Goal: Information Seeking & Learning: Learn about a topic

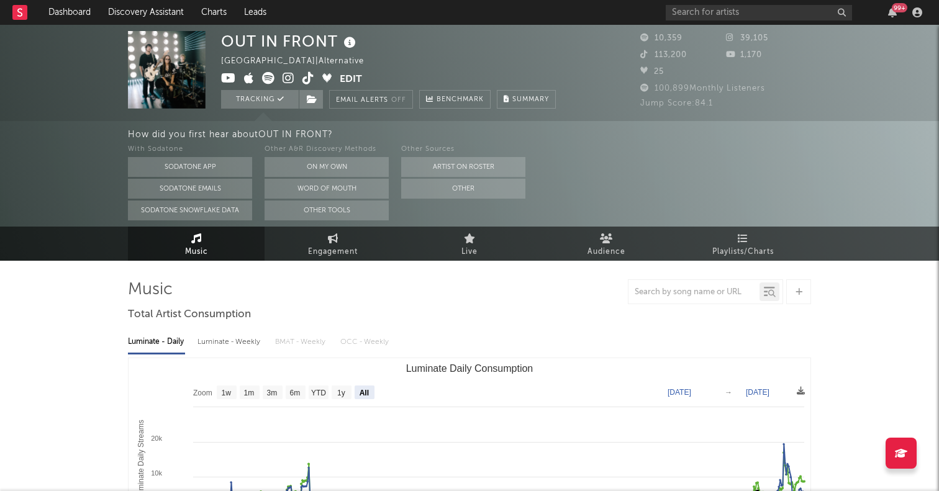
select select "All"
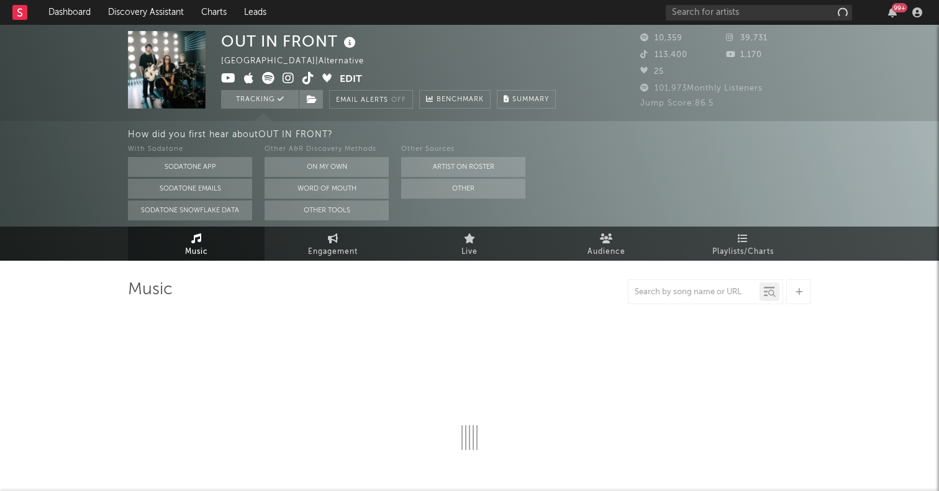
select select "6m"
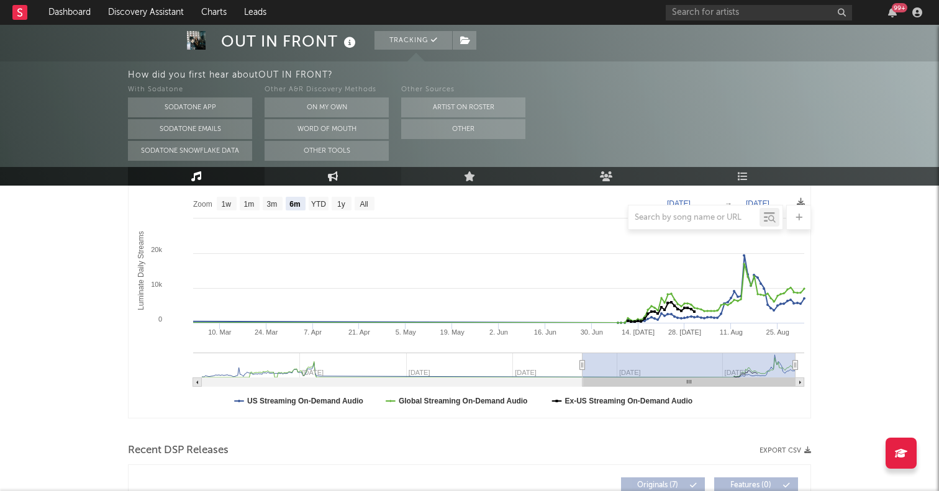
scroll to position [190, 0]
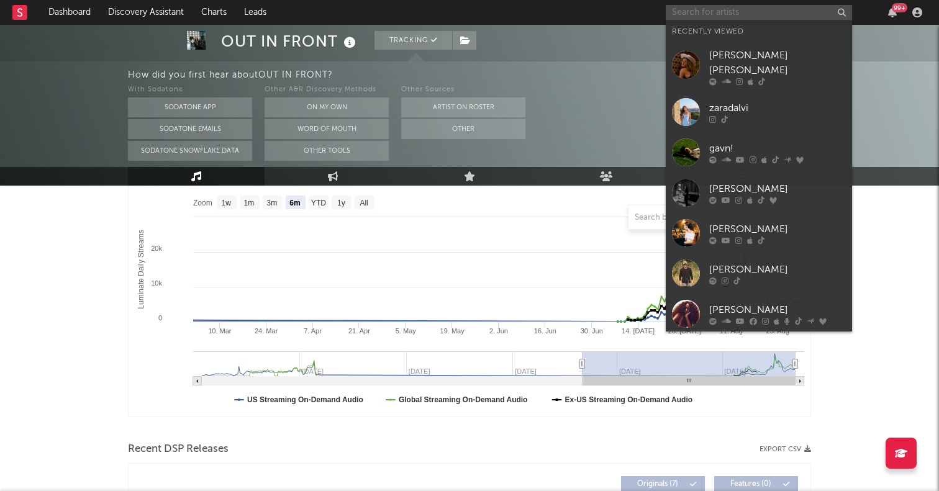
click at [712, 14] on input "text" at bounding box center [759, 13] width 186 height 16
paste input "Willowake"
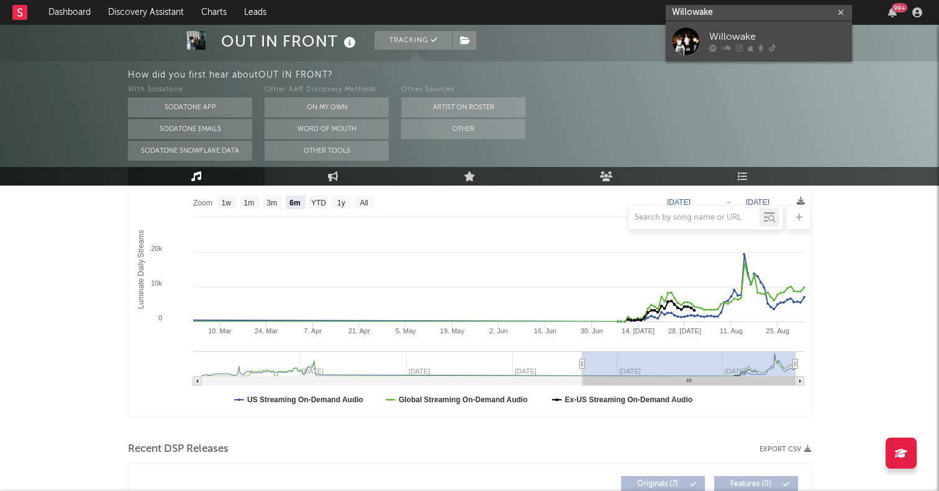
type input "Willowake"
click at [689, 33] on div at bounding box center [686, 41] width 28 height 28
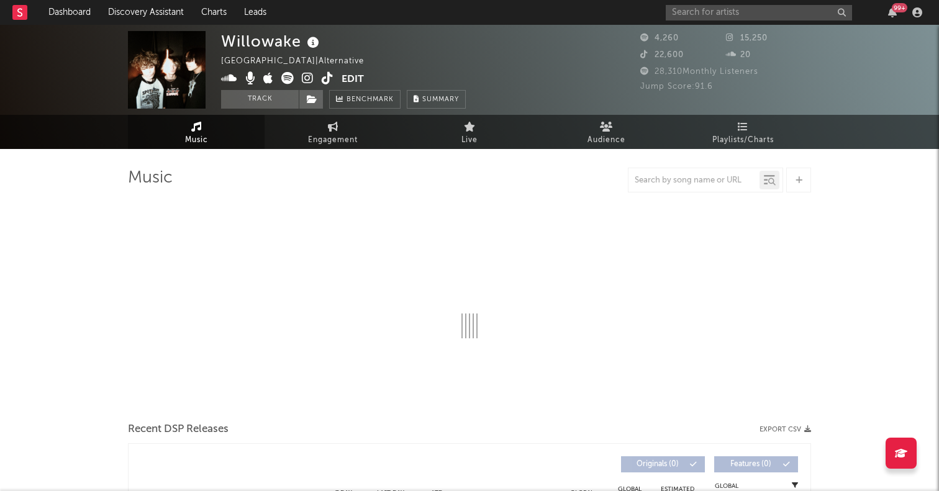
select select "1w"
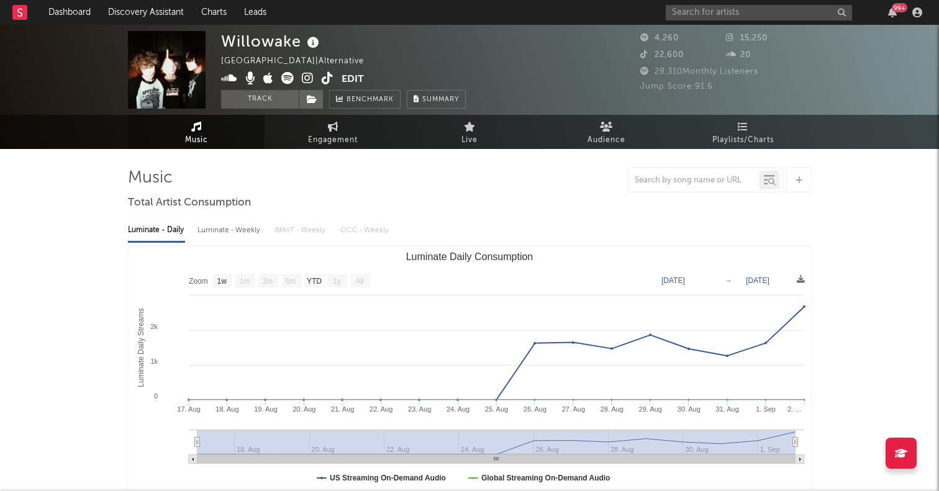
click at [289, 73] on icon at bounding box center [287, 78] width 12 height 12
click at [288, 79] on icon at bounding box center [287, 78] width 12 height 12
click at [332, 75] on icon at bounding box center [328, 78] width 12 height 12
click at [713, 15] on input "text" at bounding box center [759, 13] width 186 height 16
paste input "In Color"
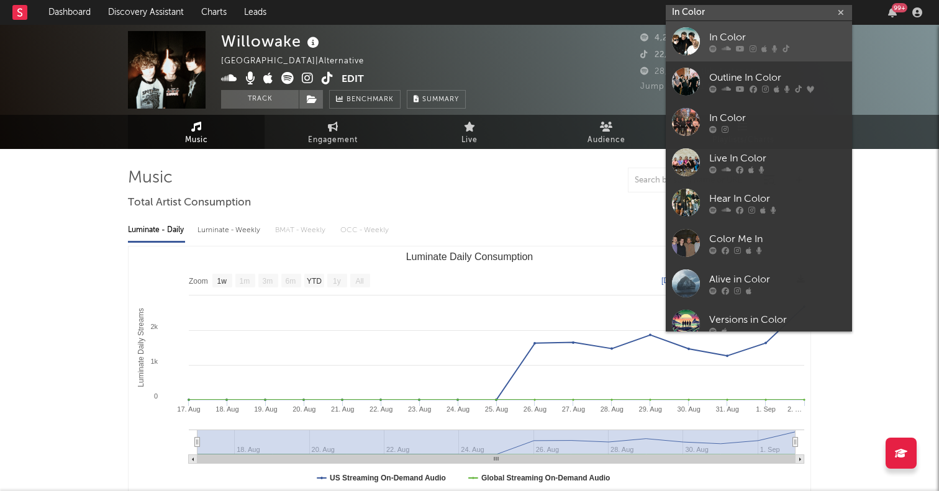
type input "In Color"
click at [687, 46] on div at bounding box center [686, 41] width 28 height 28
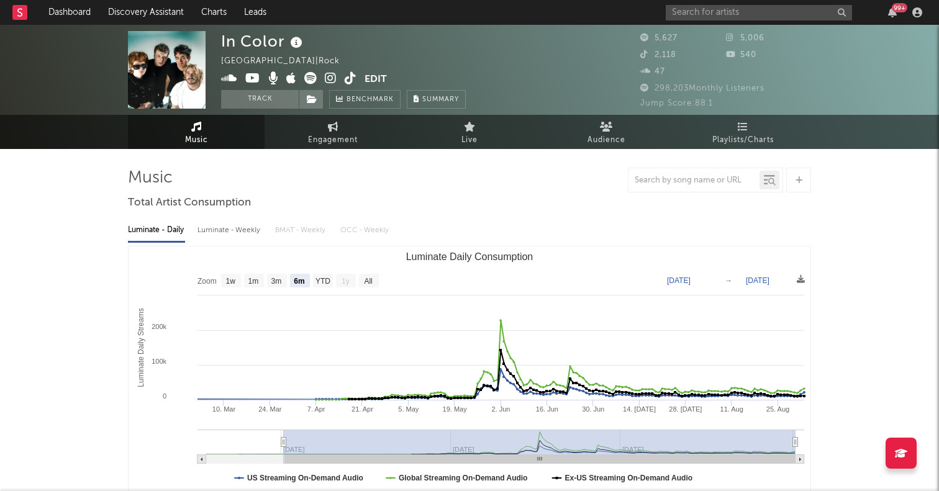
click at [349, 75] on icon at bounding box center [351, 78] width 12 height 12
click at [370, 283] on text "All" at bounding box center [368, 281] width 8 height 9
select select "All"
type input "2025-02-02"
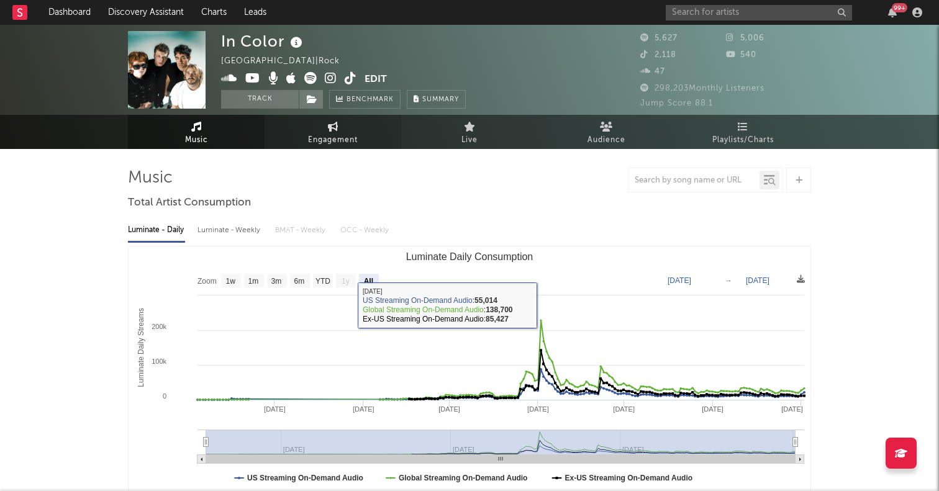
click at [330, 132] on link "Engagement" at bounding box center [333, 132] width 137 height 34
select select "1w"
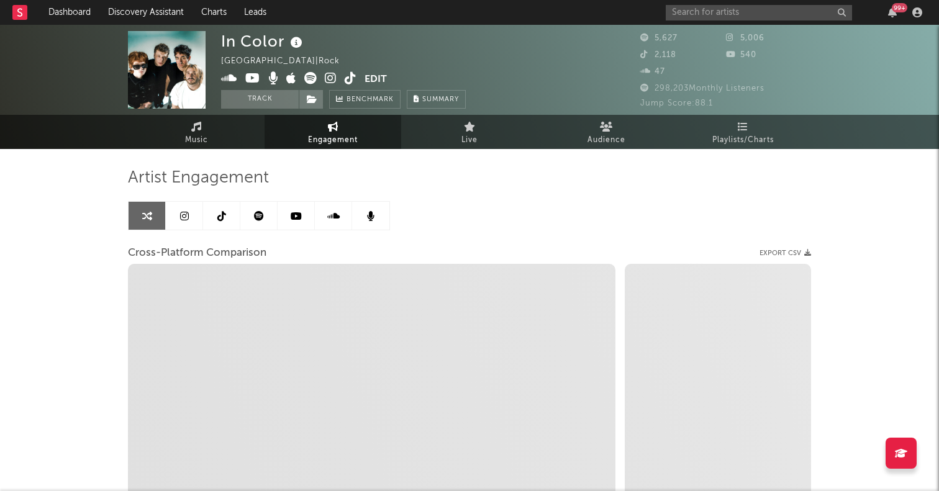
click at [222, 212] on icon at bounding box center [221, 216] width 9 height 10
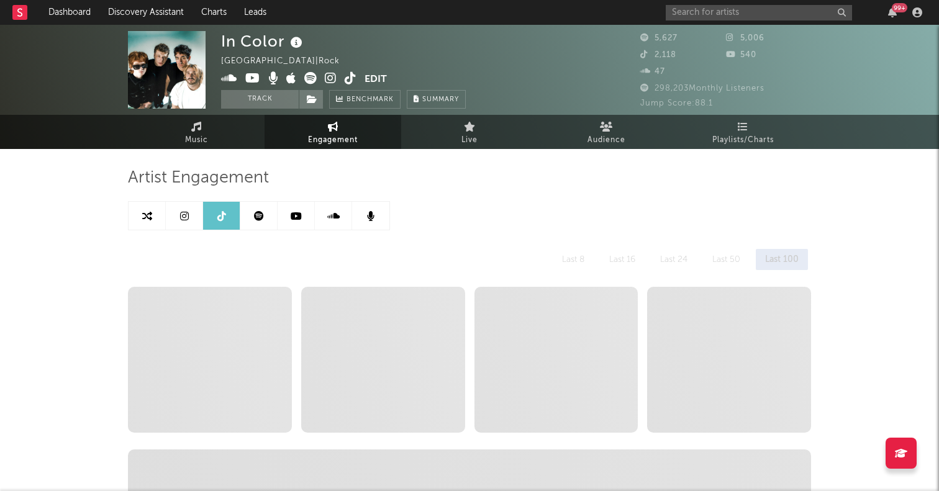
select select "1w"
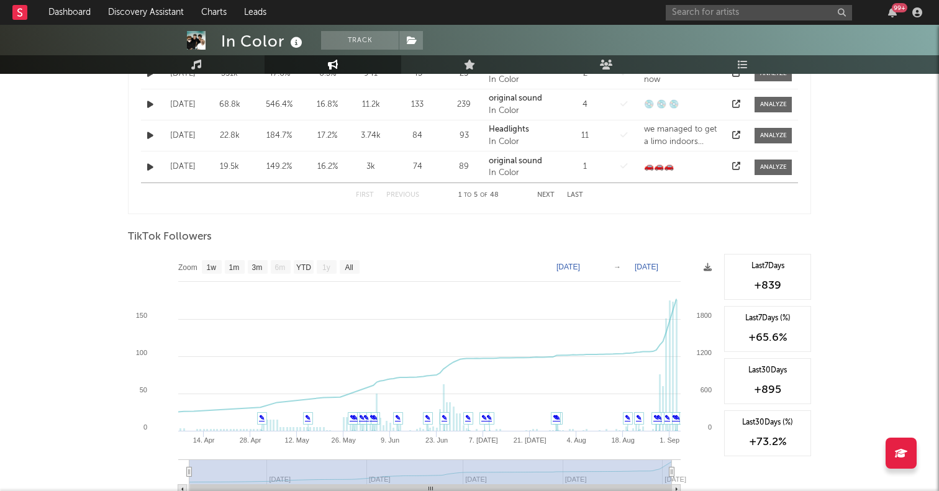
scroll to position [748, 0]
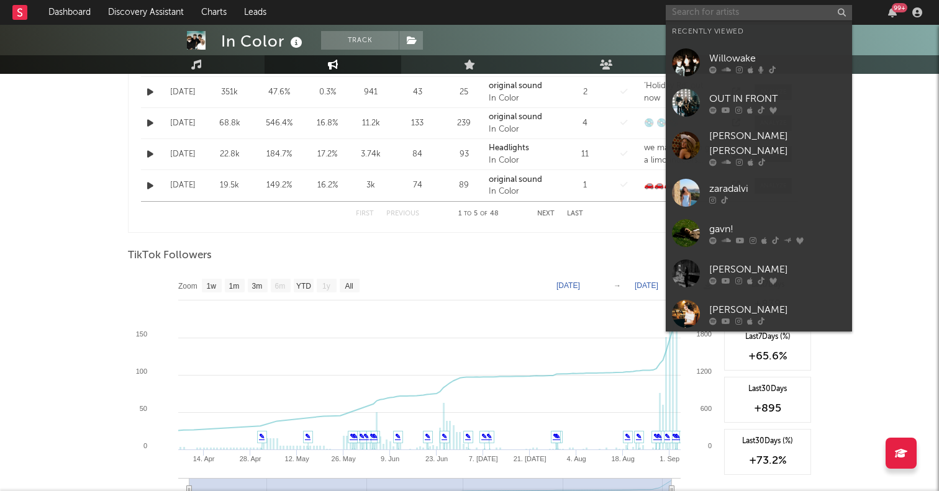
click at [733, 14] on input "text" at bounding box center [759, 13] width 186 height 16
paste input "note to self"
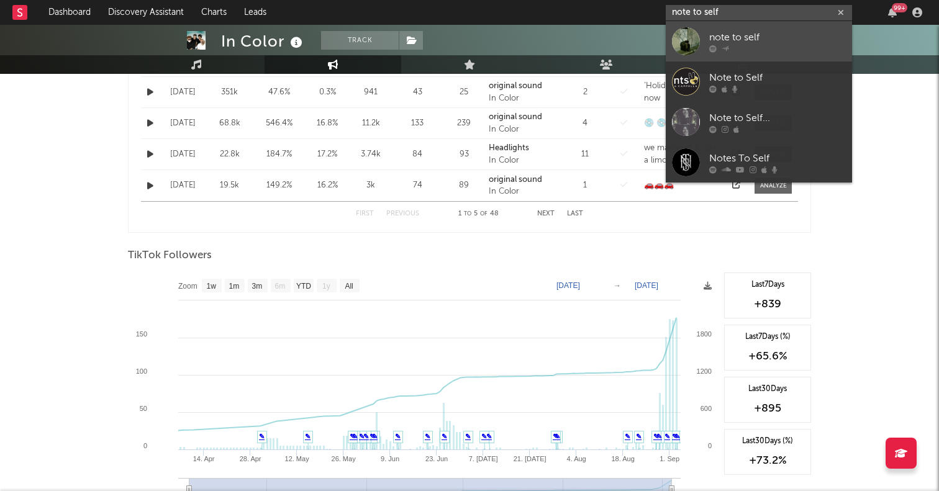
type input "note to self"
click at [686, 49] on div at bounding box center [686, 41] width 28 height 28
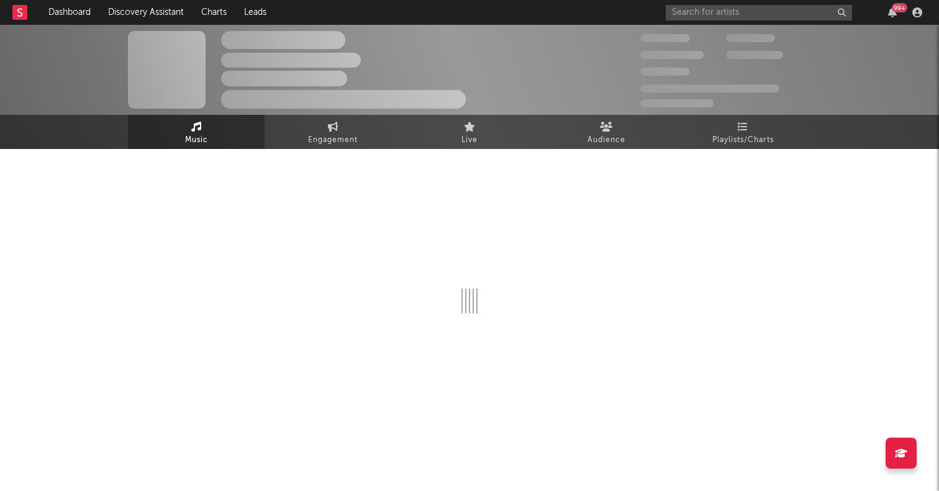
select select "1w"
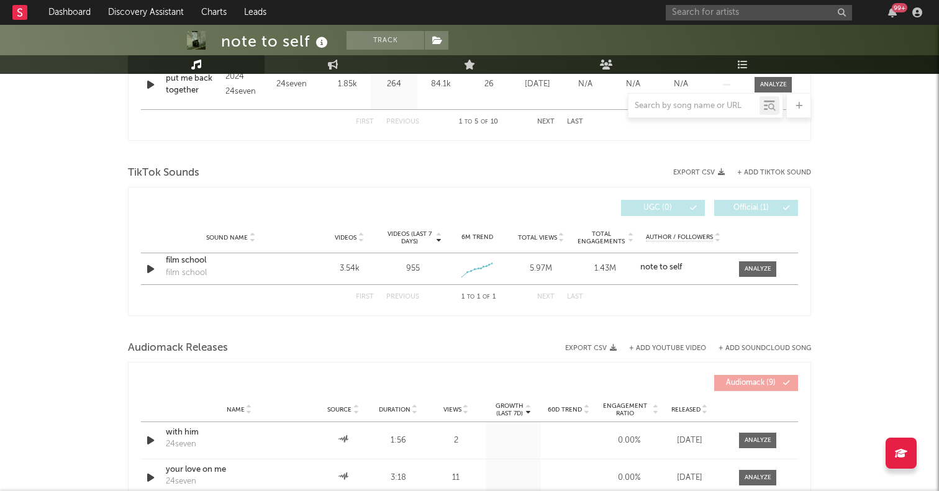
scroll to position [710, 0]
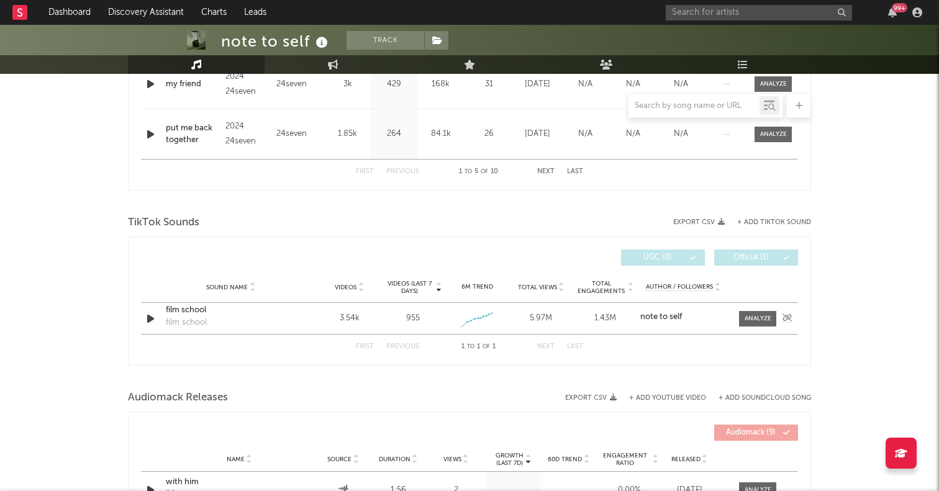
click at [199, 309] on div "film school" at bounding box center [231, 310] width 130 height 12
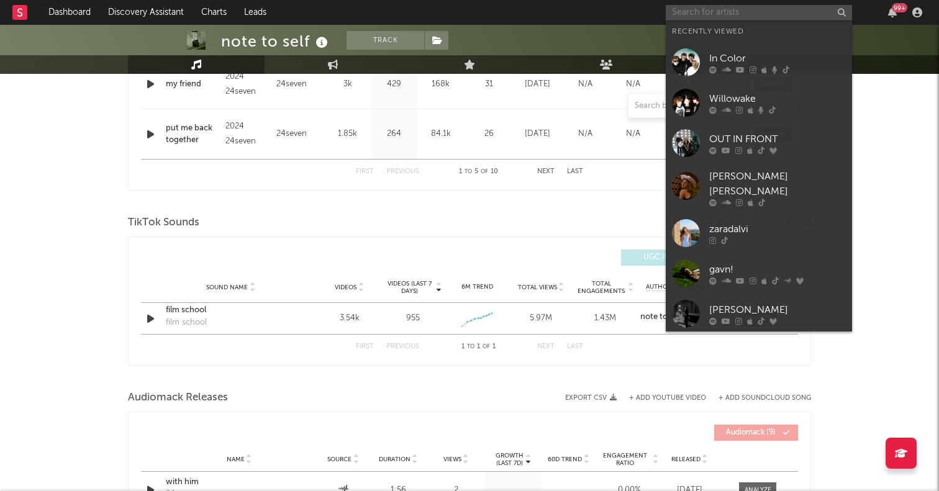
click at [754, 12] on input "text" at bounding box center [759, 13] width 186 height 16
paste input "Nep"
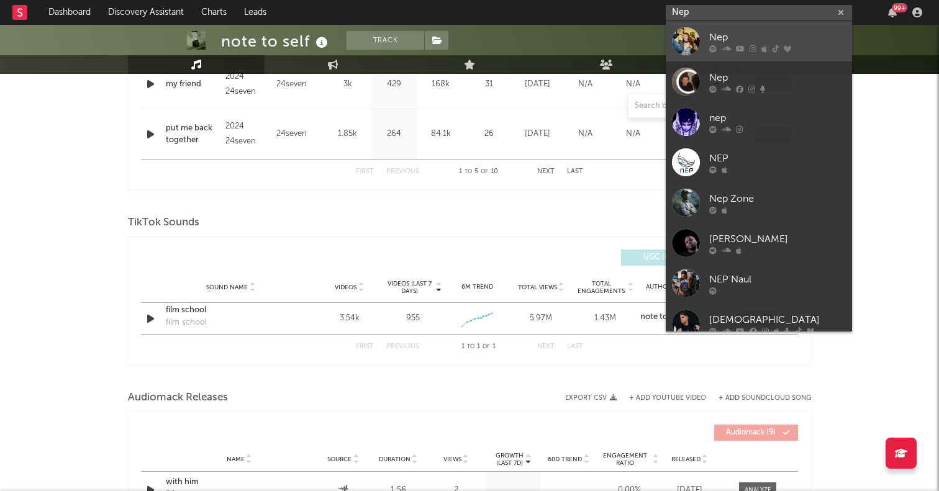
type input "Nep"
click at [681, 34] on div at bounding box center [686, 41] width 28 height 28
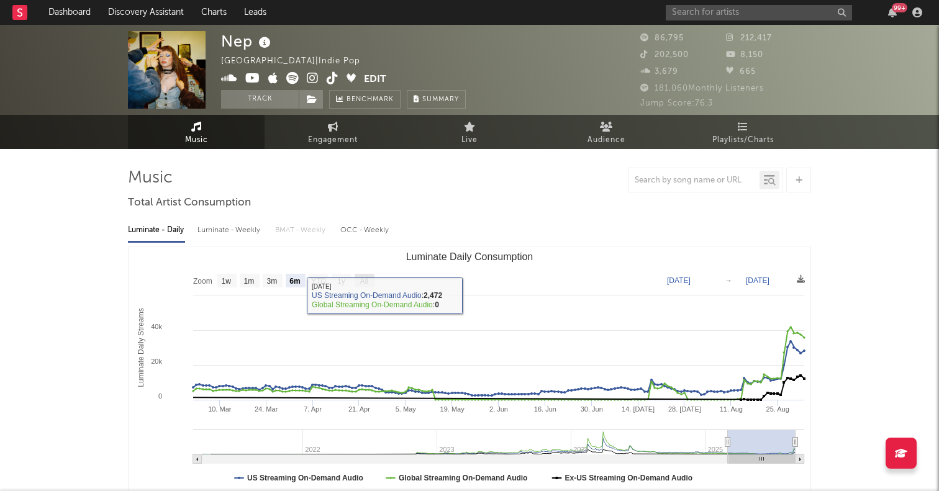
click at [369, 279] on rect "Luminate Daily Consumption" at bounding box center [365, 281] width 20 height 14
select select "All"
type input "2021-03-31"
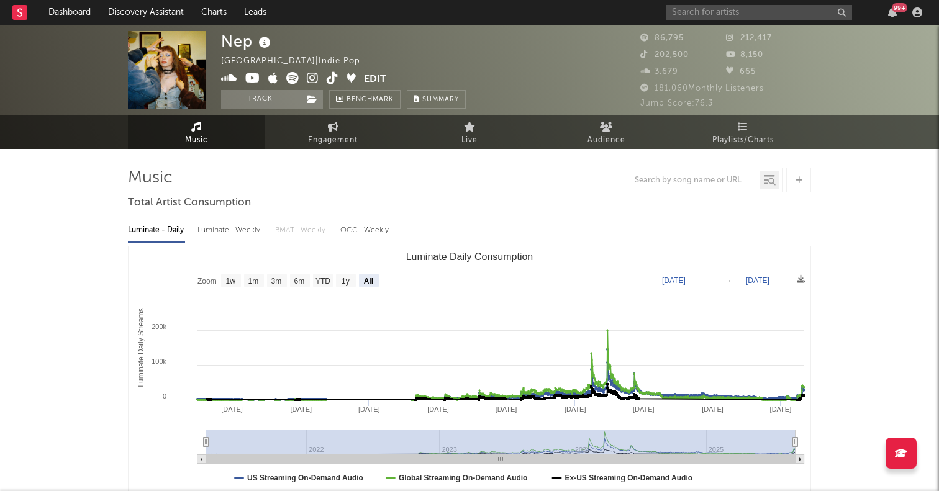
click at [335, 84] on link at bounding box center [333, 79] width 12 height 12
click at [328, 75] on icon at bounding box center [333, 78] width 12 height 12
click at [324, 144] on span "Engagement" at bounding box center [333, 140] width 50 height 15
select select "1w"
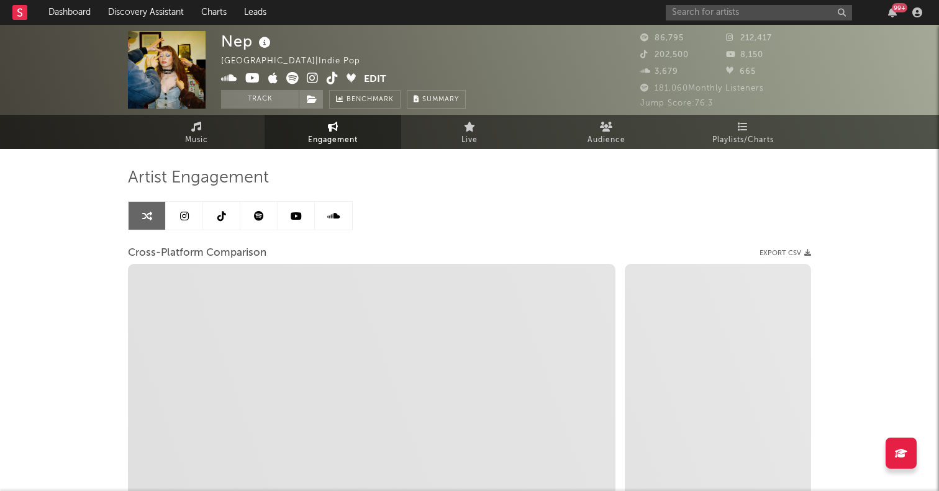
click at [219, 205] on link at bounding box center [221, 216] width 37 height 28
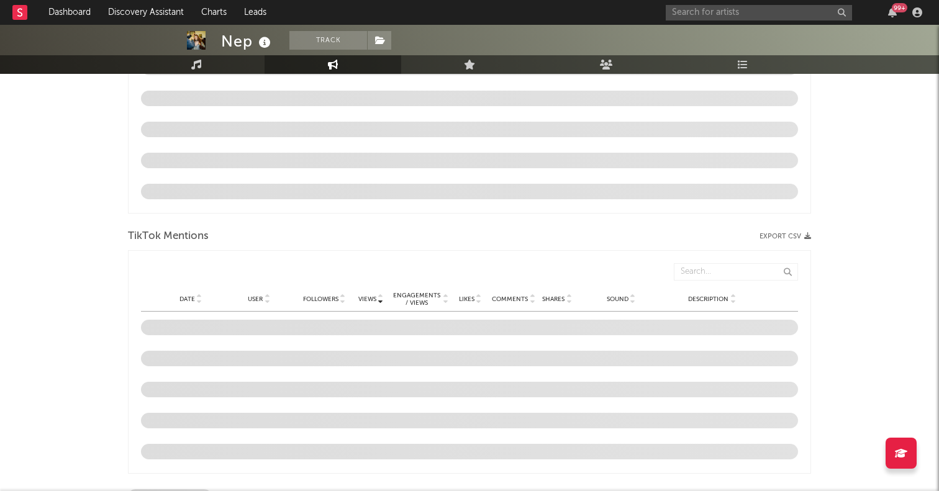
select select "6m"
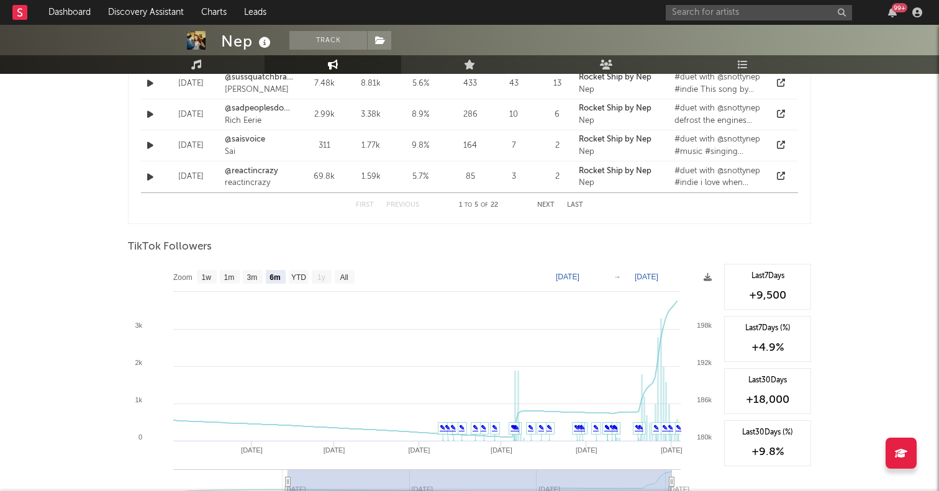
scroll to position [1041, 0]
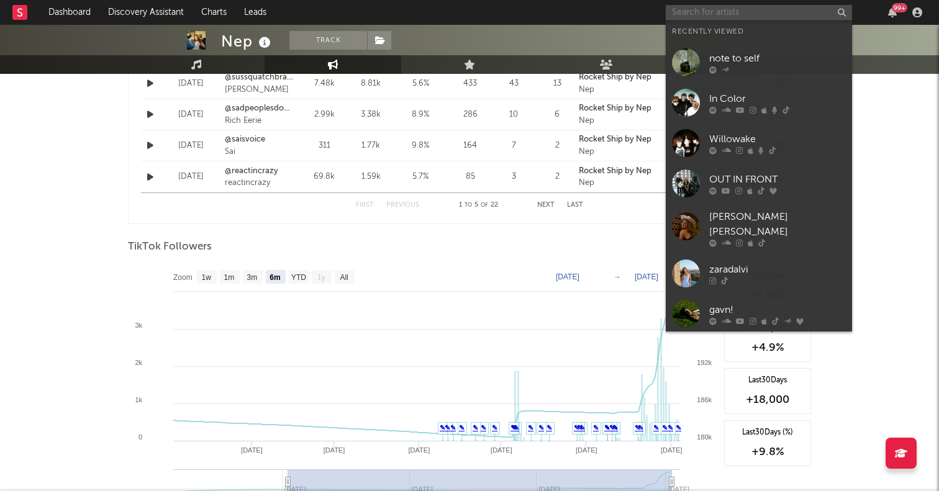
click at [780, 15] on input "text" at bounding box center [759, 13] width 186 height 16
paste input "https://www.tiktok.com/@iamabbiecallahan?lang=en"
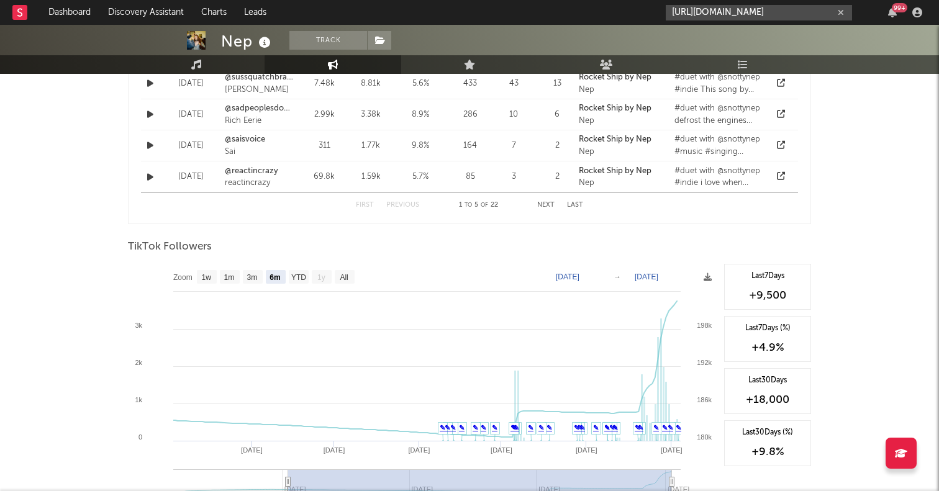
click at [710, 14] on input "https://www.tiktok.com/@iamabbiecallahan?lang=en" at bounding box center [759, 13] width 186 height 16
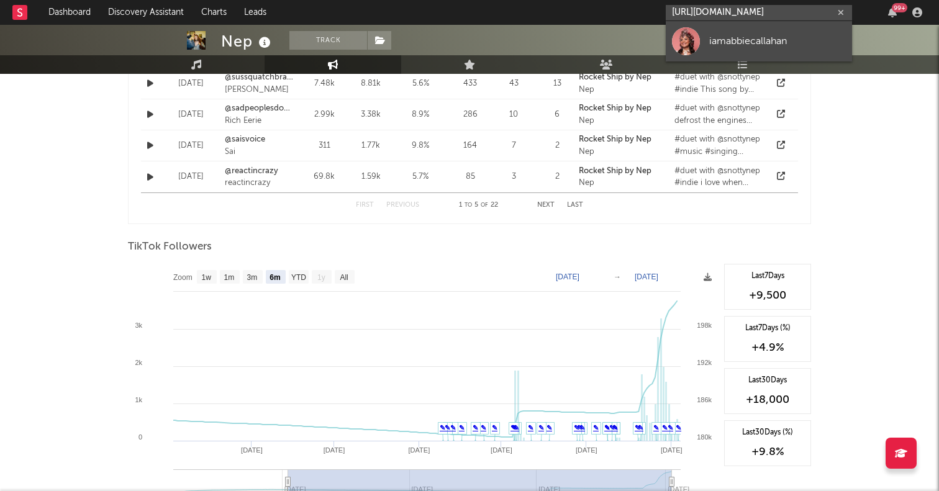
type input "https://www.tiktok.com/@iamabbiecallahan?lang=en"
click at [689, 37] on div at bounding box center [686, 41] width 28 height 28
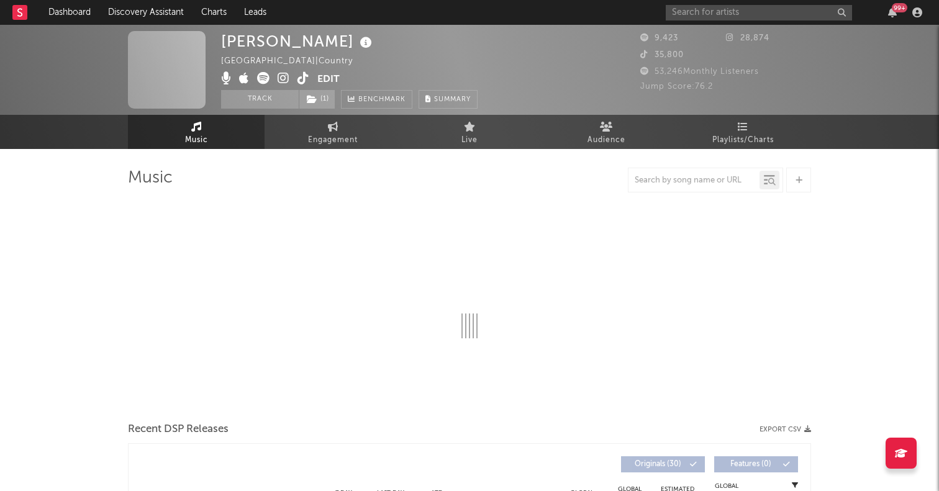
select select "6m"
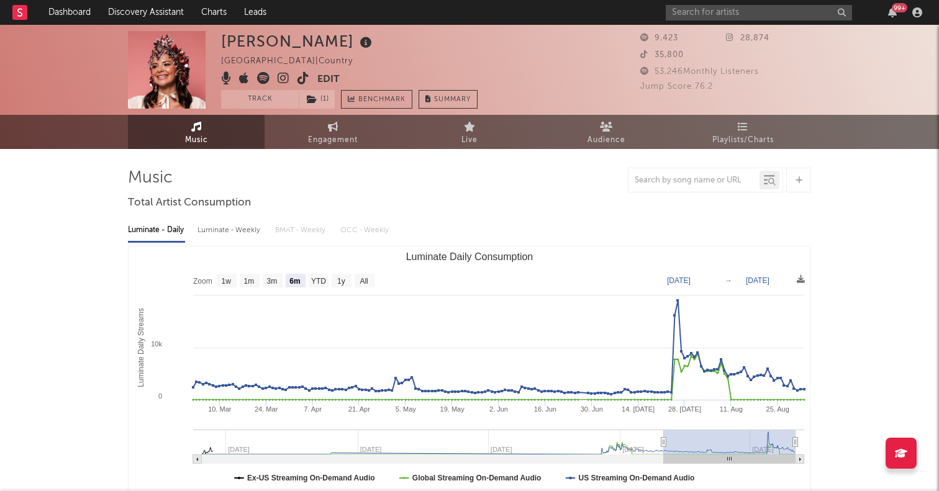
click at [266, 75] on icon at bounding box center [263, 78] width 12 height 12
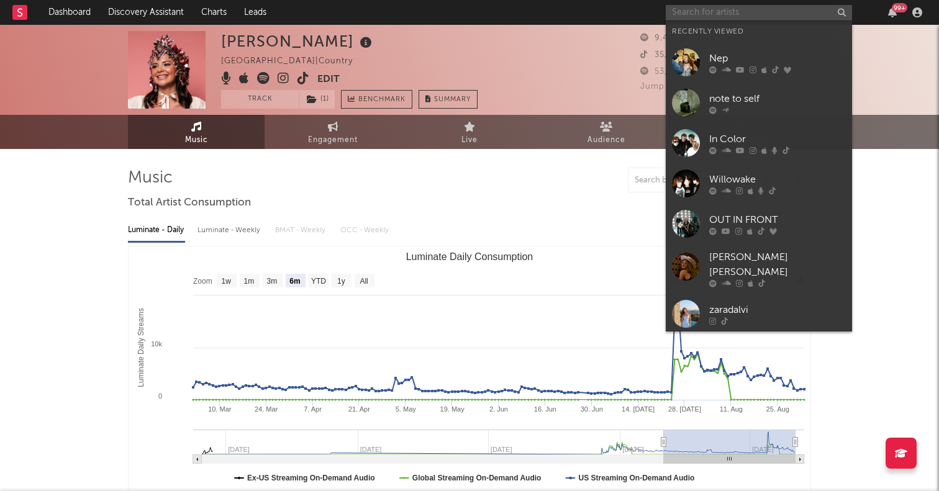
click at [703, 11] on input "text" at bounding box center [759, 13] width 186 height 16
paste input "Kyra Fields"
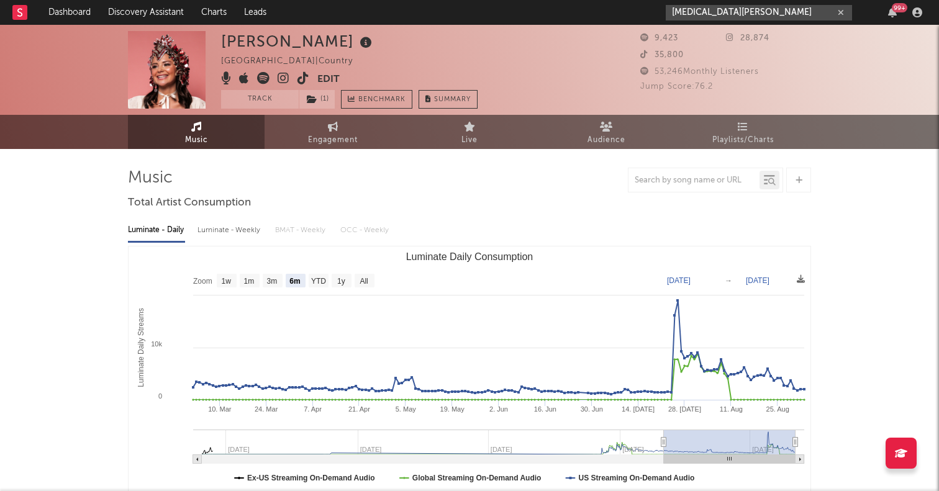
type input "Kyra Fields"
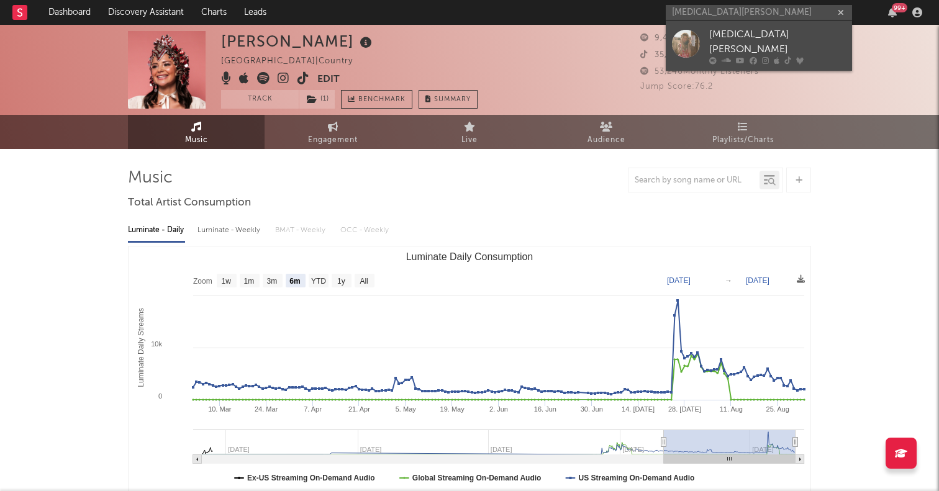
click at [682, 39] on div at bounding box center [686, 43] width 28 height 28
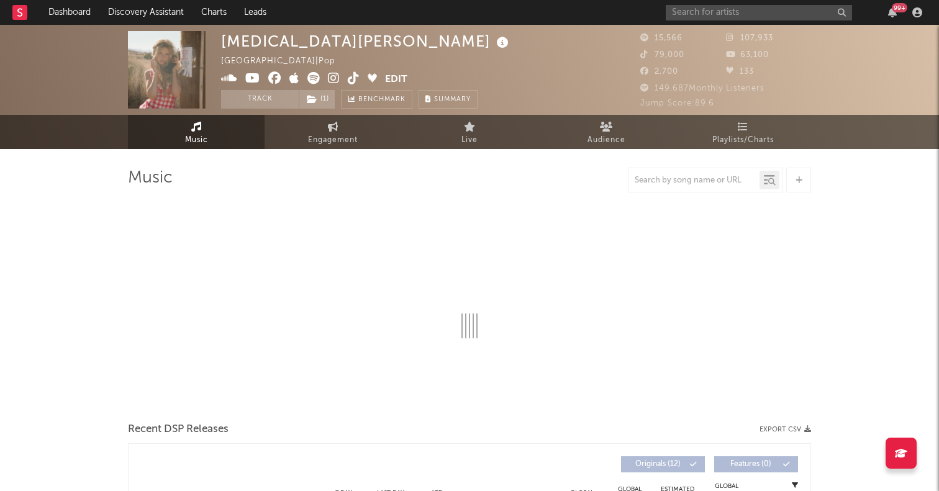
select select "1w"
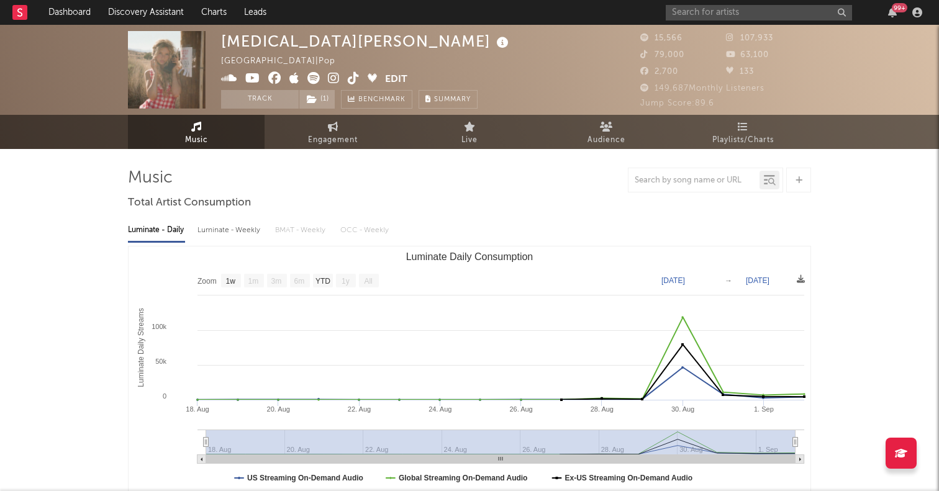
click at [368, 279] on text "All" at bounding box center [368, 281] width 8 height 9
click at [315, 77] on icon at bounding box center [313, 78] width 12 height 12
click at [679, 13] on input "text" at bounding box center [759, 13] width 186 height 16
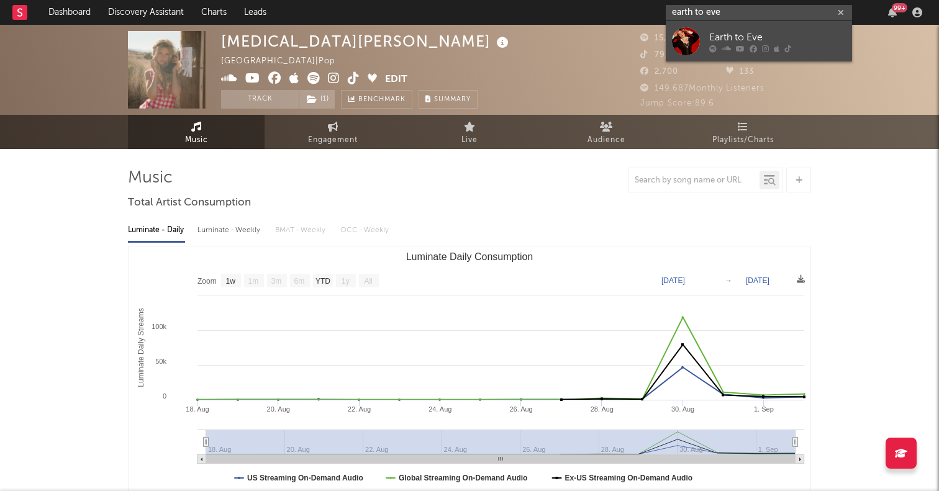
type input "earth to eve"
click at [692, 45] on div at bounding box center [686, 41] width 28 height 28
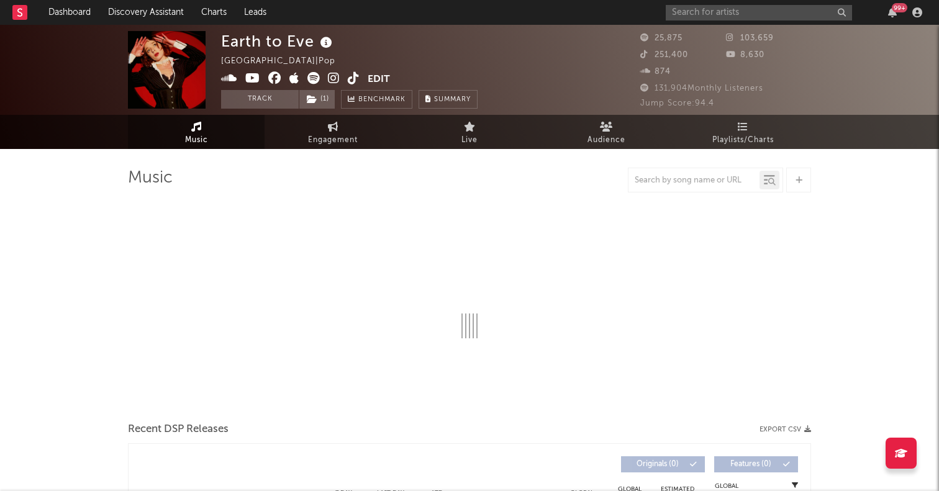
select select "6m"
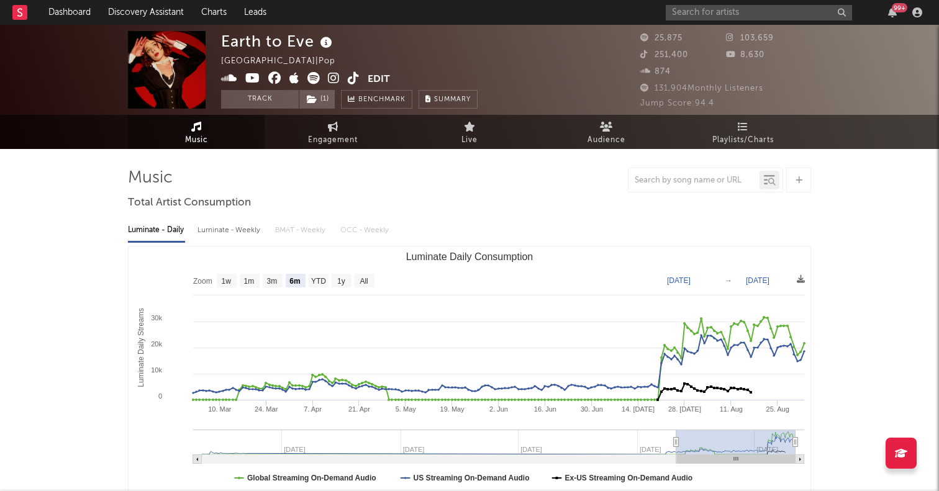
click at [427, 178] on div at bounding box center [469, 180] width 683 height 25
click at [310, 80] on icon at bounding box center [313, 78] width 12 height 12
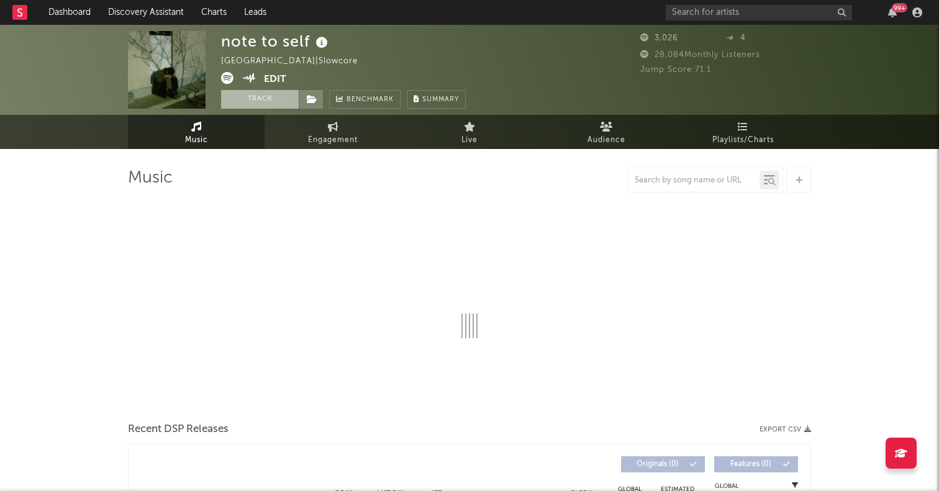
select select "1w"
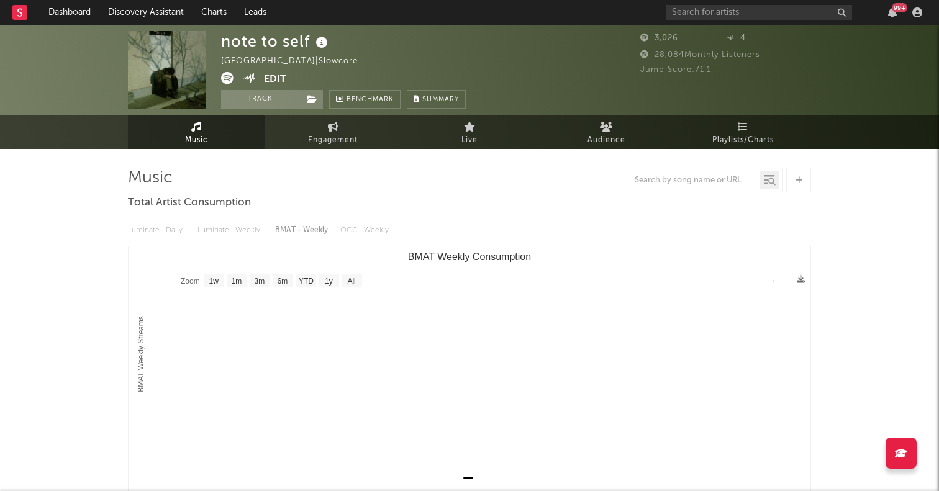
click at [230, 80] on icon at bounding box center [227, 78] width 12 height 12
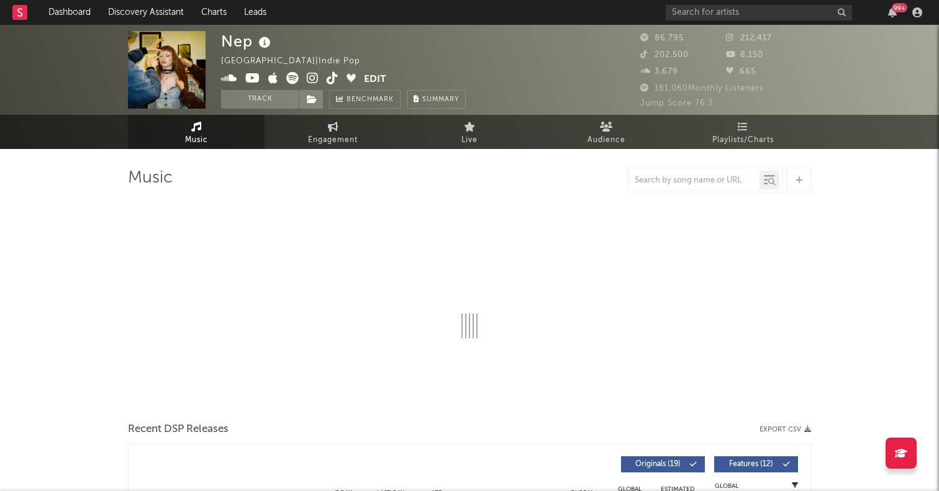
select select "6m"
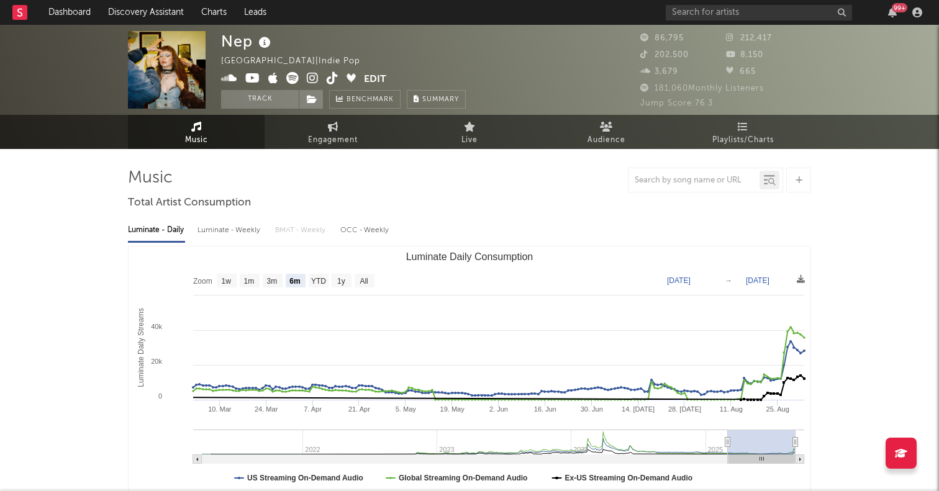
click at [291, 80] on icon at bounding box center [292, 78] width 12 height 12
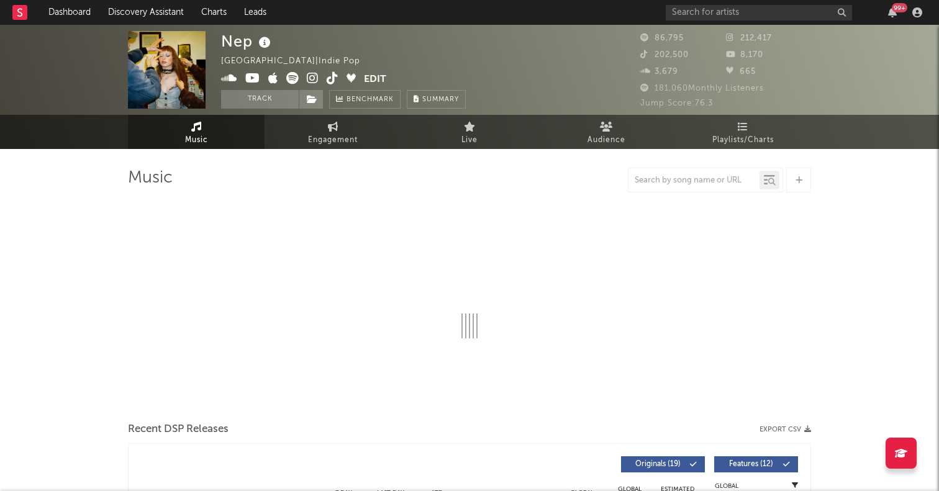
select select "6m"
